Goal: Find specific page/section: Find specific page/section

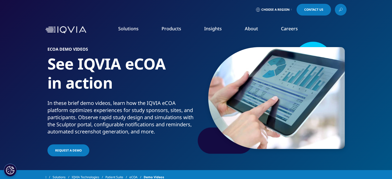
click at [321, 10] on span "Contact Us" at bounding box center [313, 9] width 19 height 3
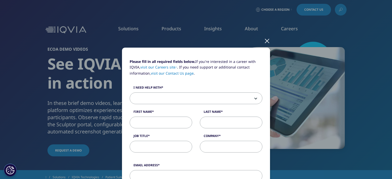
click at [265, 40] on div at bounding box center [267, 41] width 6 height 14
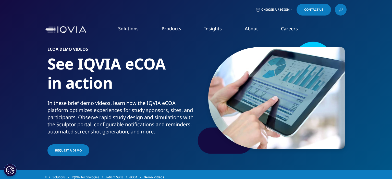
click at [340, 10] on icon at bounding box center [340, 9] width 4 height 7
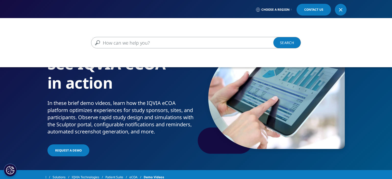
click at [361, 14] on div "Choose a Region Contact Us" at bounding box center [196, 9] width 392 height 19
click at [287, 10] on span "Choose a Region" at bounding box center [275, 10] width 28 height 4
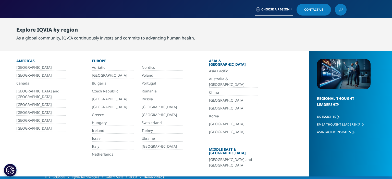
click at [149, 91] on link "Romania" at bounding box center [163, 91] width 42 height 6
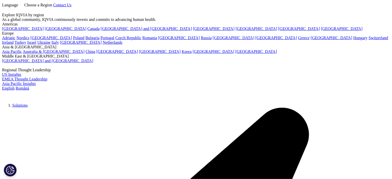
scroll to position [27, 0]
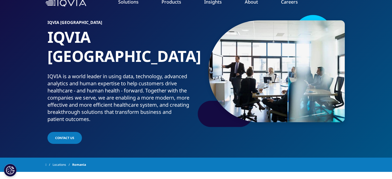
click at [46, 163] on span at bounding box center [45, 165] width 1 height 4
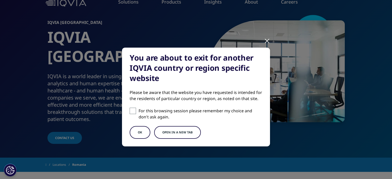
click at [134, 112] on span at bounding box center [133, 111] width 6 height 6
click at [134, 112] on input "For this browsing session please remember my choice and don't ask again." at bounding box center [133, 111] width 6 height 6
checkbox input "true"
click at [137, 131] on button "OK" at bounding box center [140, 132] width 21 height 13
